Goal: Task Accomplishment & Management: Use online tool/utility

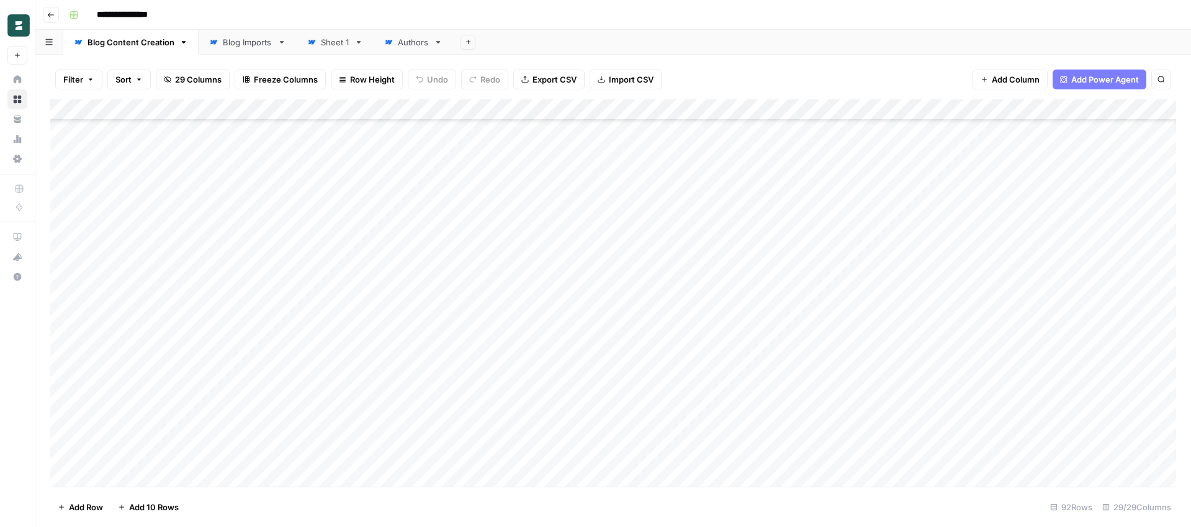
scroll to position [1595, 0]
click at [430, 456] on div "Add Column" at bounding box center [613, 292] width 1126 height 387
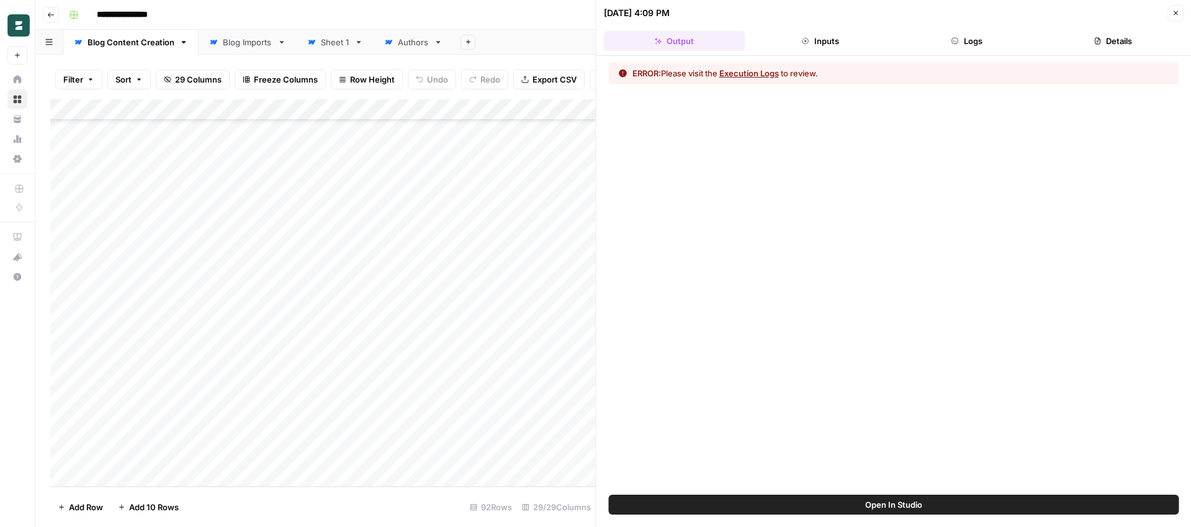
click at [746, 72] on button "Execution Logs" at bounding box center [749, 73] width 60 height 12
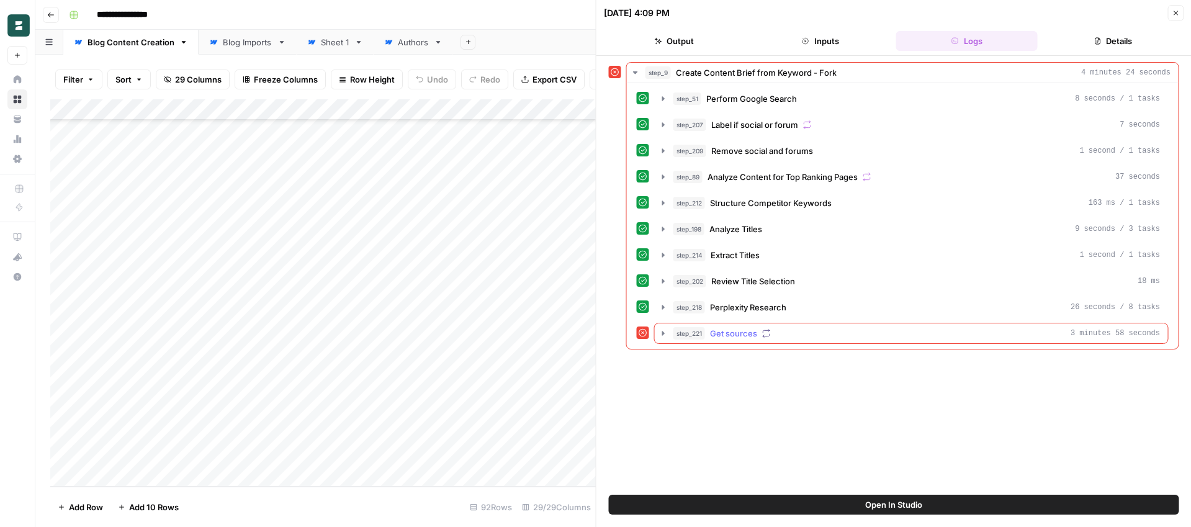
click at [657, 330] on button "step_221 Get sources 3 minutes 58 seconds" at bounding box center [911, 333] width 513 height 20
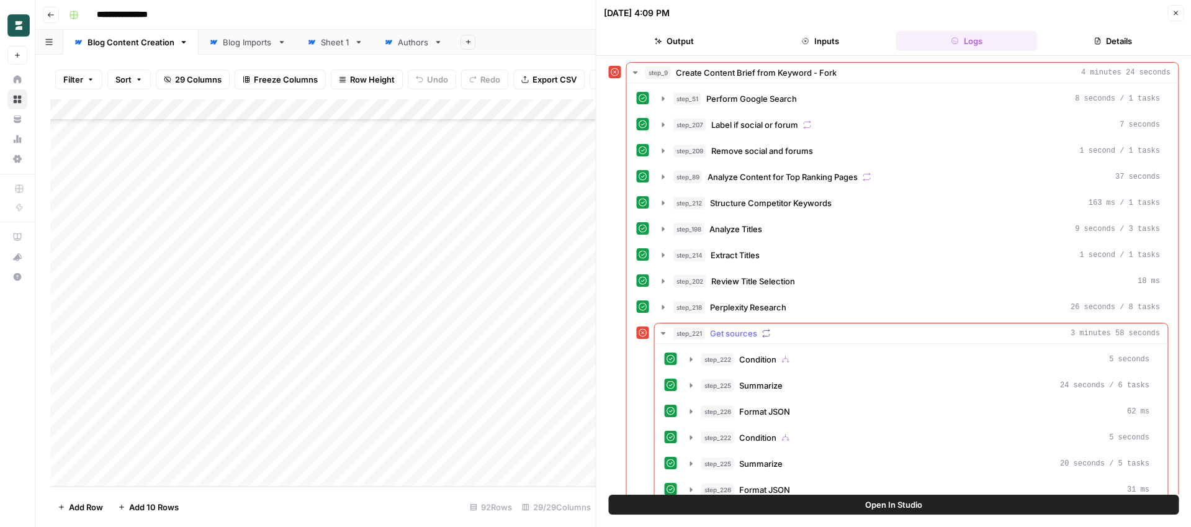
scroll to position [205, 0]
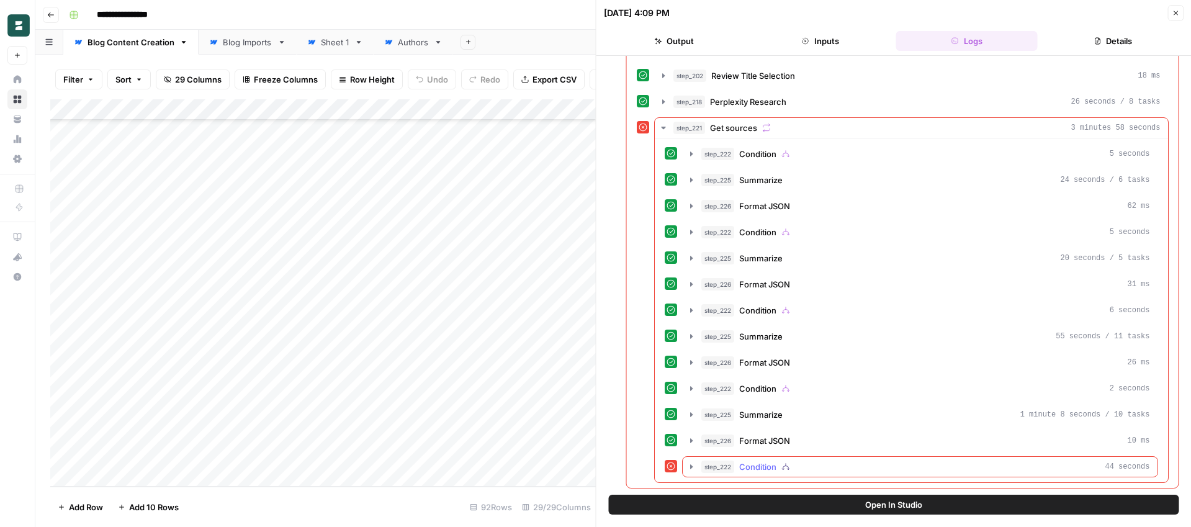
click at [690, 468] on icon "button" at bounding box center [691, 466] width 2 height 4
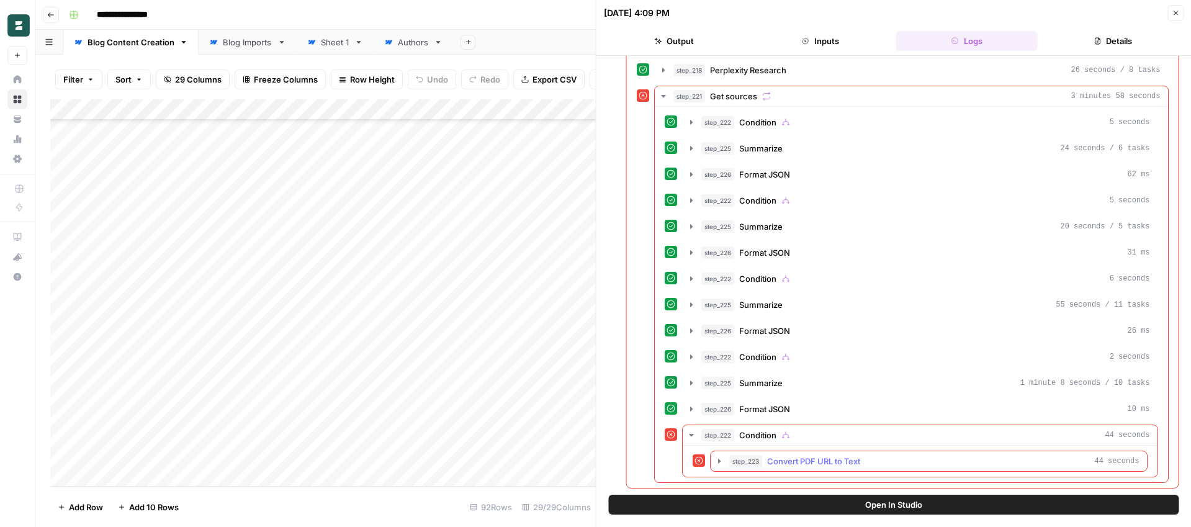
click at [716, 462] on icon "button" at bounding box center [719, 461] width 10 height 10
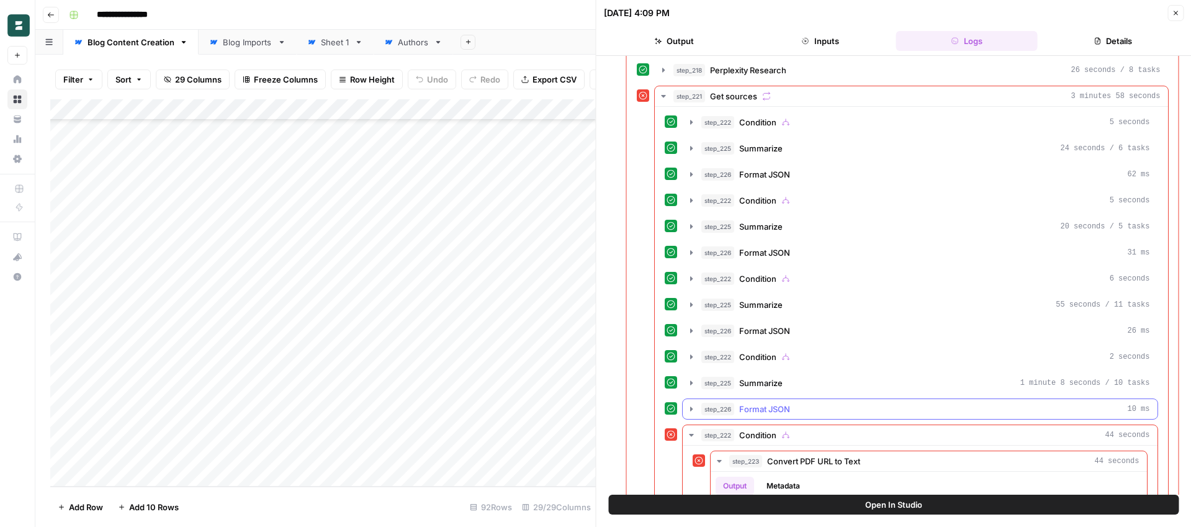
scroll to position [341, 0]
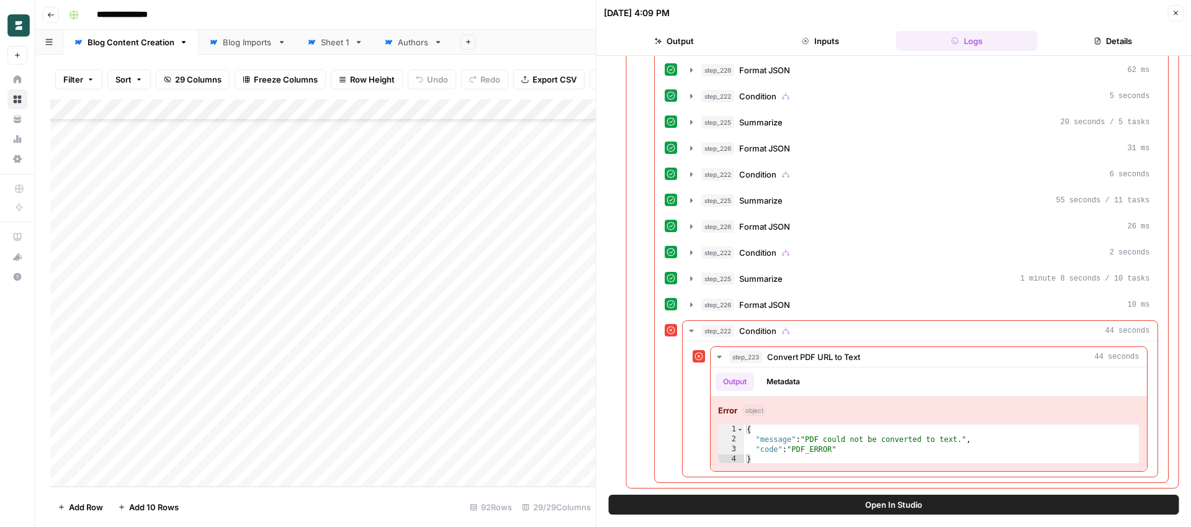
click at [1173, 12] on icon "button" at bounding box center [1175, 12] width 7 height 7
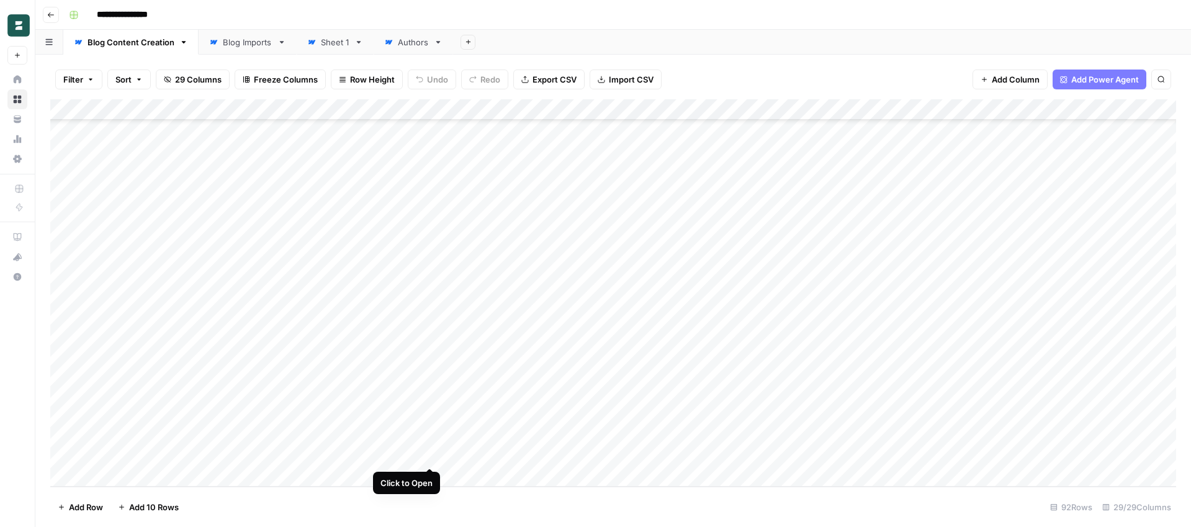
click at [431, 457] on div "Add Column" at bounding box center [613, 292] width 1126 height 387
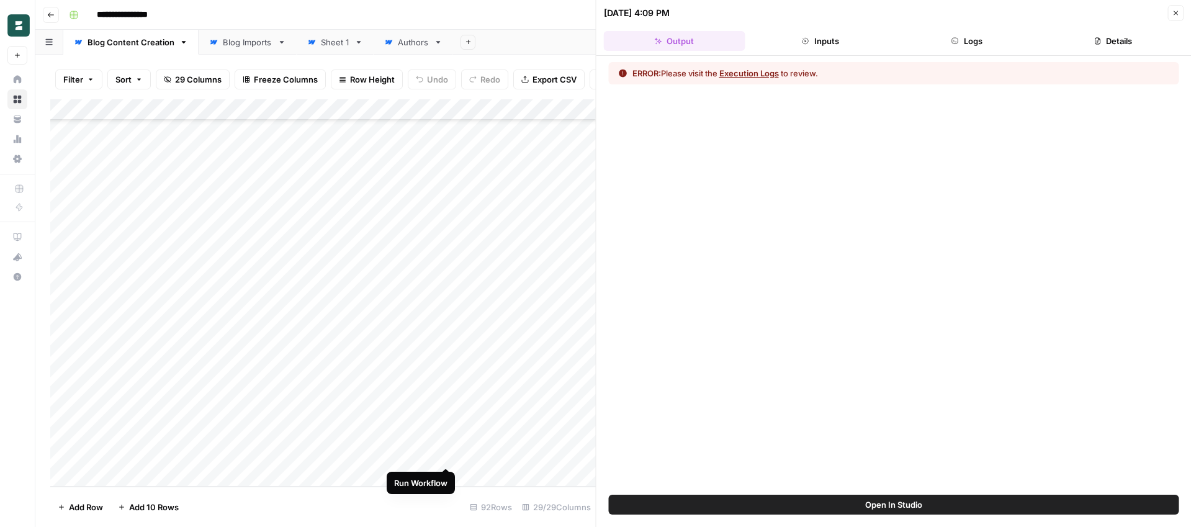
click at [445, 458] on div "Add Column" at bounding box center [322, 292] width 545 height 387
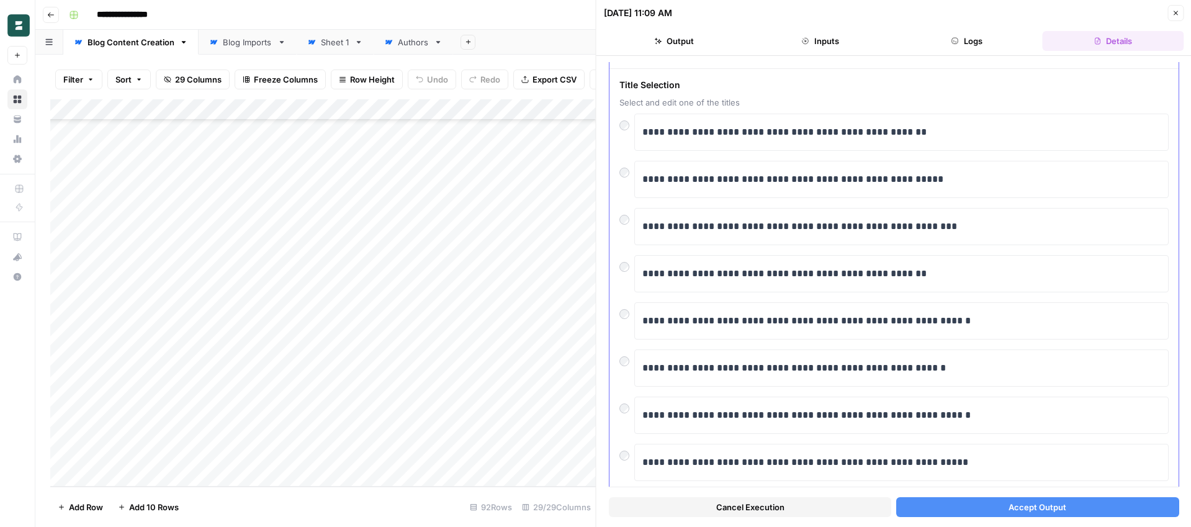
scroll to position [47, 0]
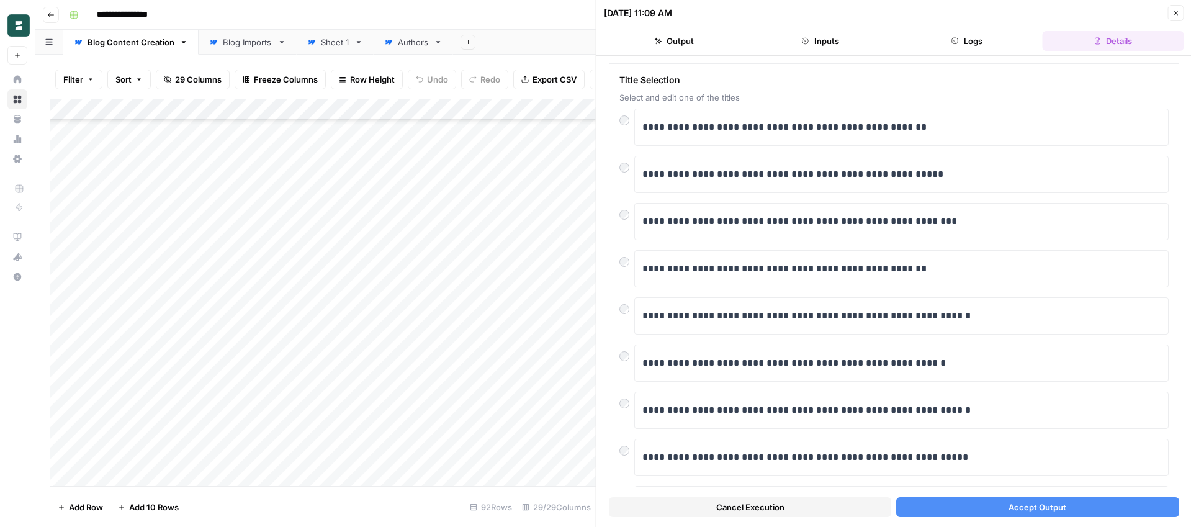
click at [980, 506] on button "Accept Output" at bounding box center [1037, 507] width 282 height 20
